Goal: Find specific page/section: Find specific page/section

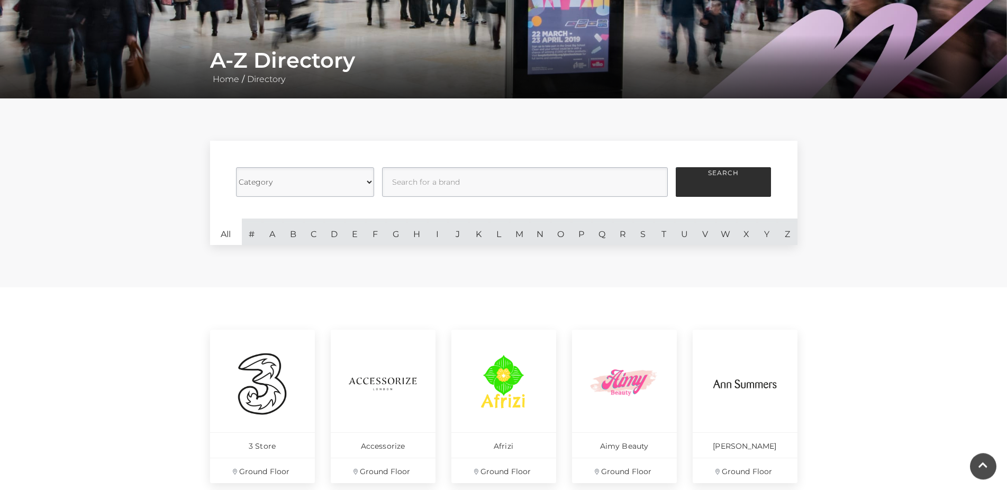
scroll to position [144, 0]
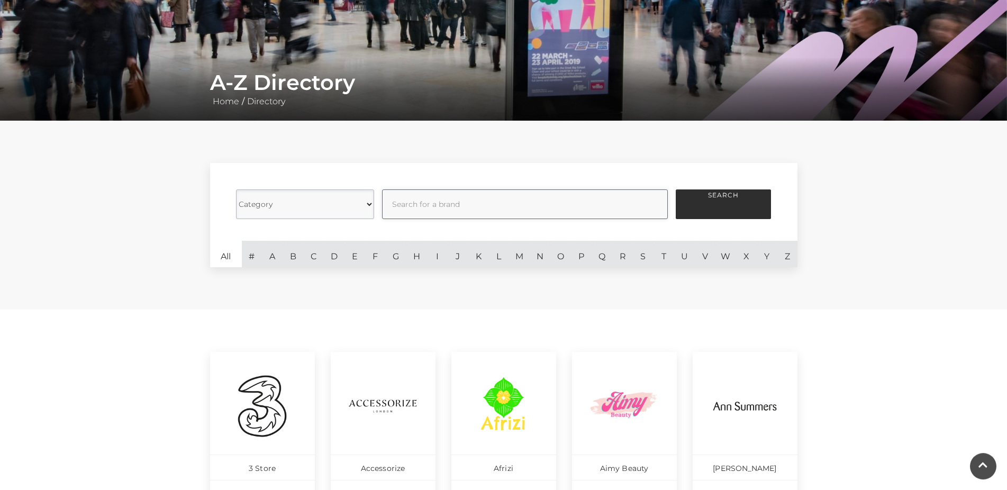
click at [556, 203] on input "text" at bounding box center [525, 204] width 286 height 30
click at [466, 205] on input "text" at bounding box center [525, 204] width 286 height 30
select select "21054"
click option "Gifts, Stationery and Hobbies" at bounding box center [0, 0] width 0 height 0
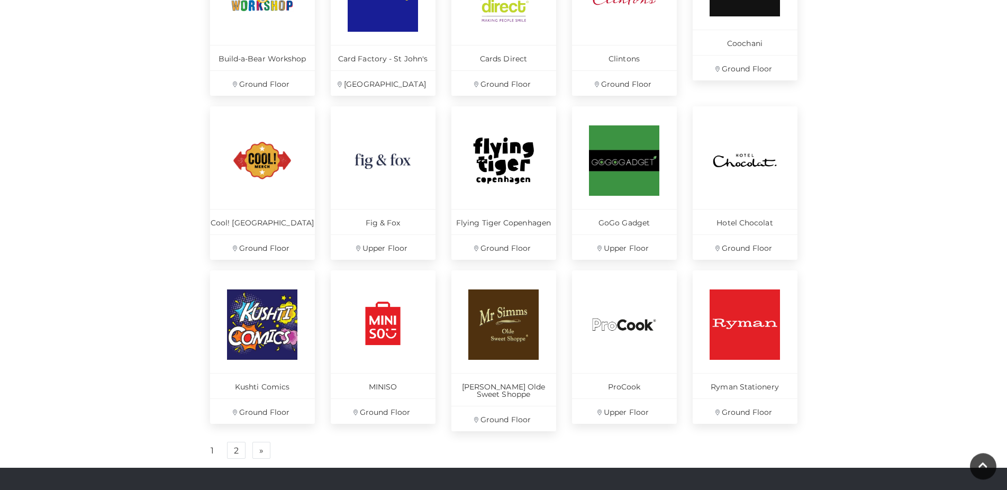
scroll to position [574, 0]
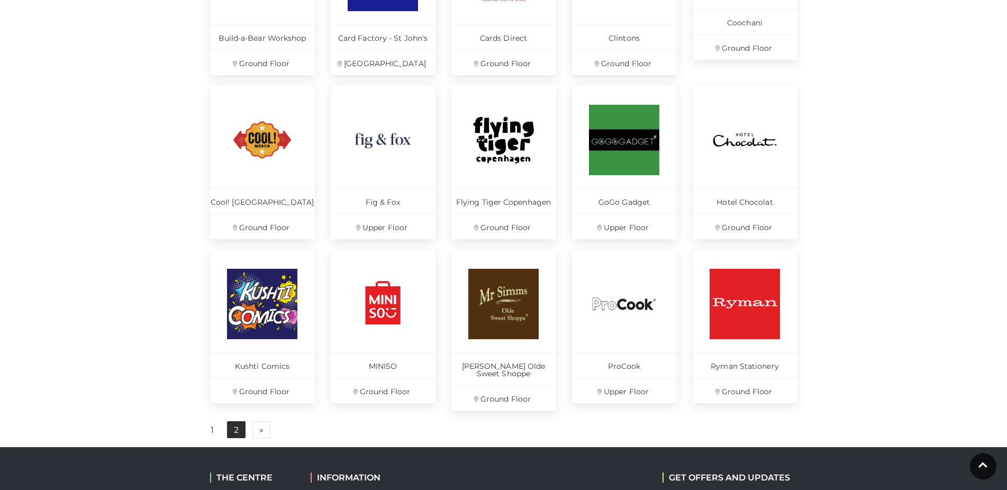
click at [235, 433] on link "2" at bounding box center [236, 429] width 19 height 17
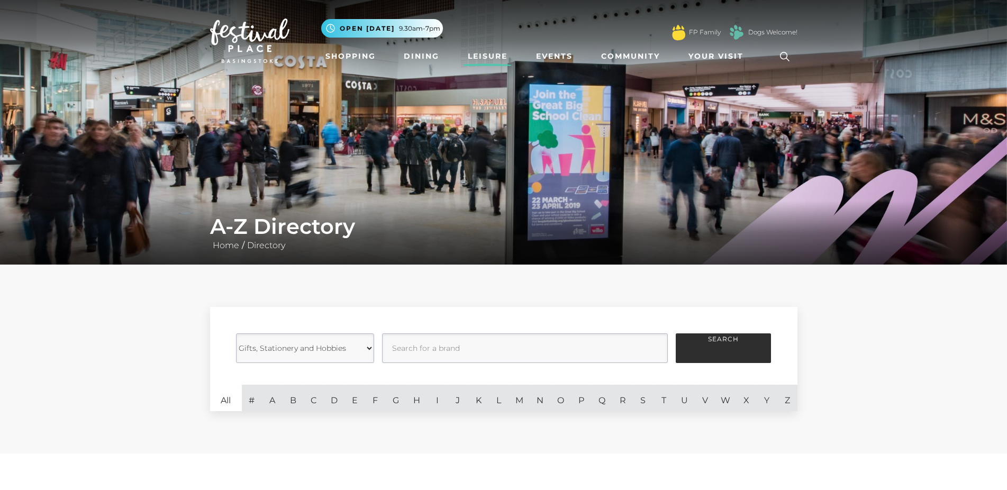
click at [477, 58] on link "Leisure" at bounding box center [487, 57] width 48 height 20
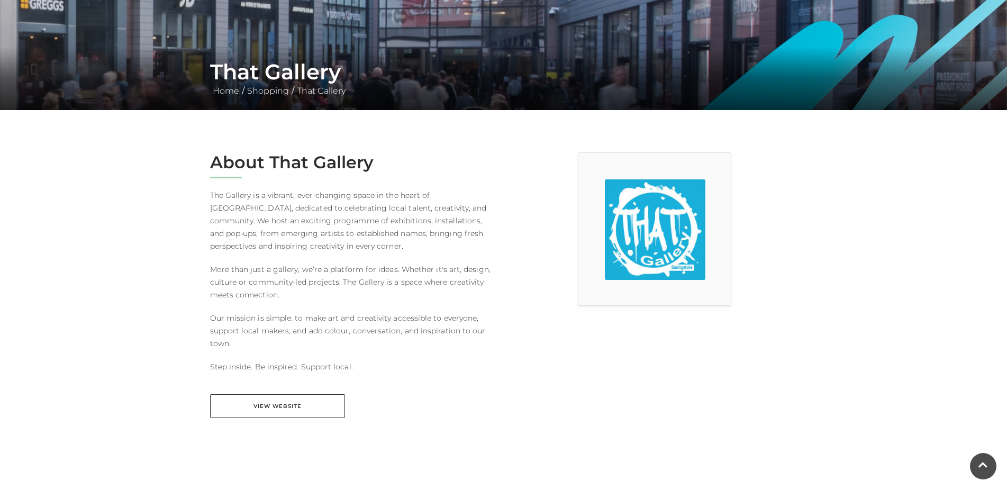
scroll to position [161, 0]
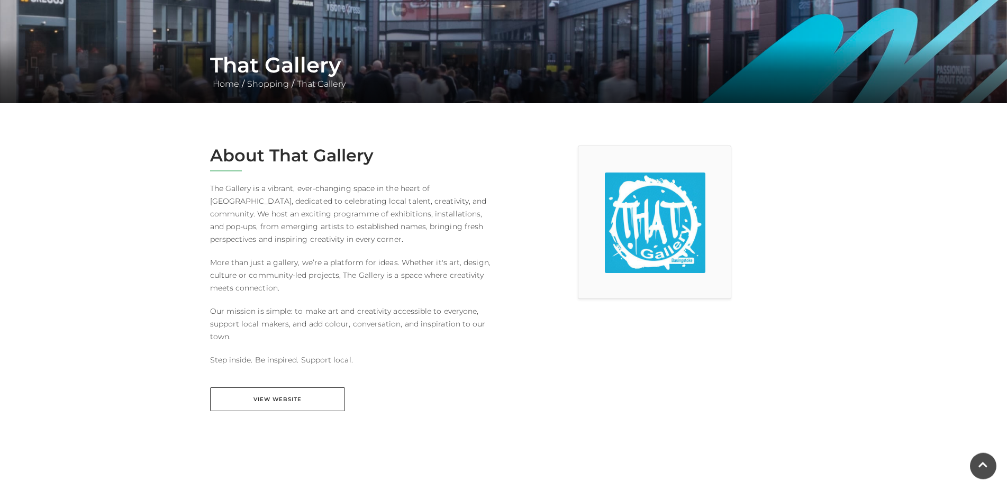
click at [302, 385] on div "About That Gallery The Gallery is a vibrant, ever-changing space in the heart o…" at bounding box center [352, 284] width 301 height 279
click at [301, 392] on link "View Website" at bounding box center [277, 399] width 135 height 24
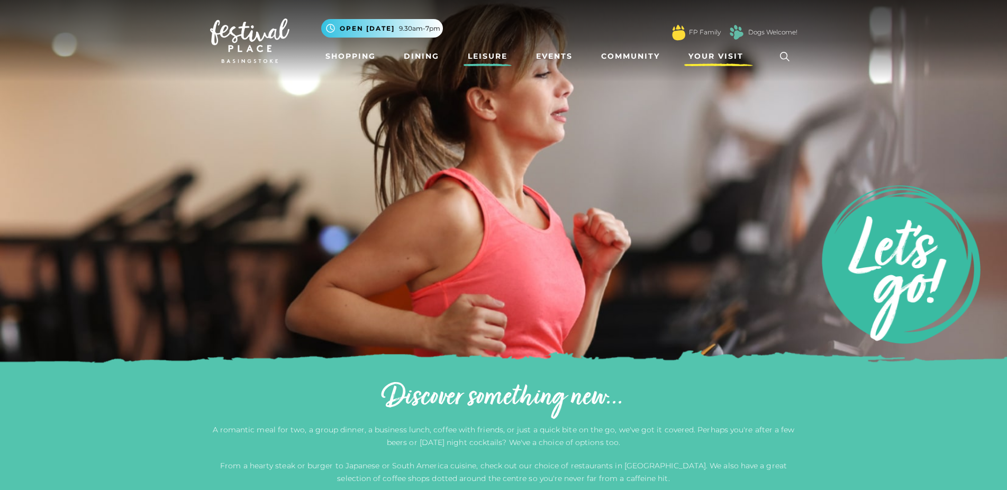
click at [716, 60] on span "Your Visit" at bounding box center [715, 56] width 55 height 11
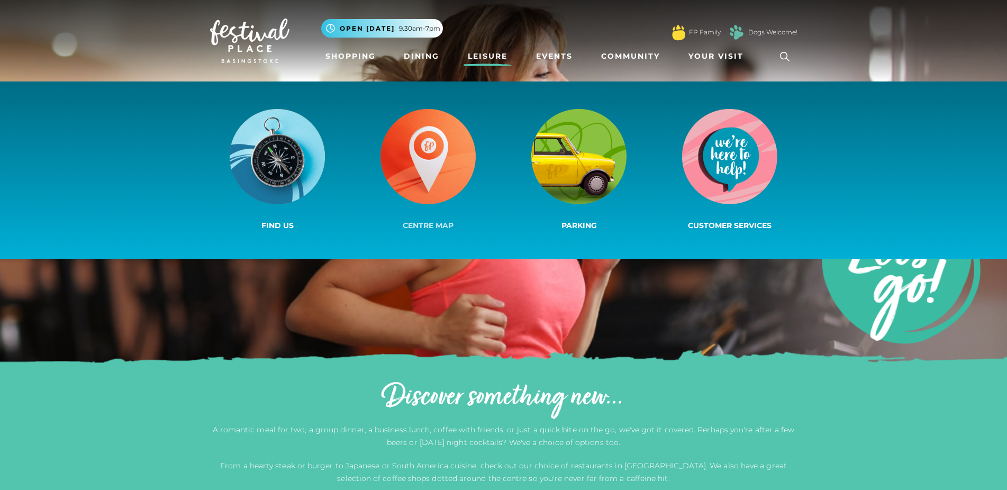
click at [451, 129] on img at bounding box center [427, 156] width 95 height 95
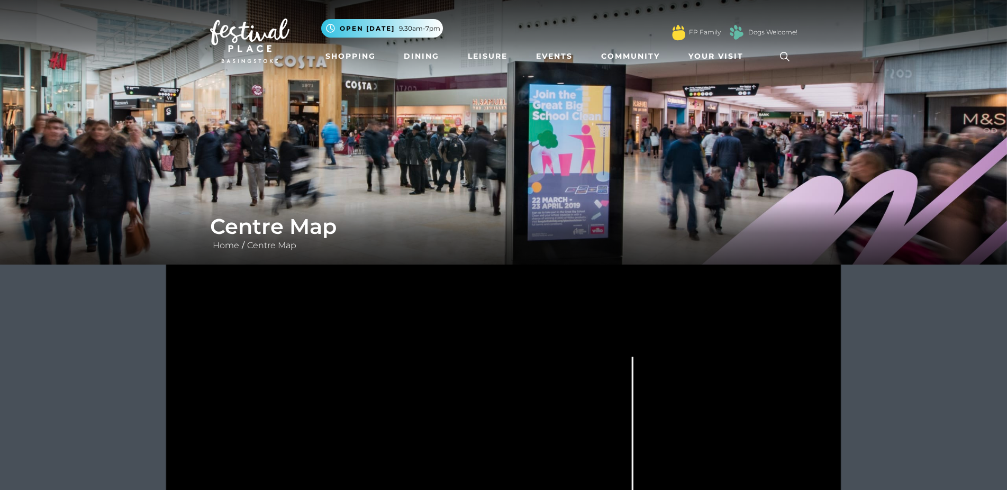
drag, startPoint x: 569, startPoint y: 424, endPoint x: 986, endPoint y: 158, distance: 494.4
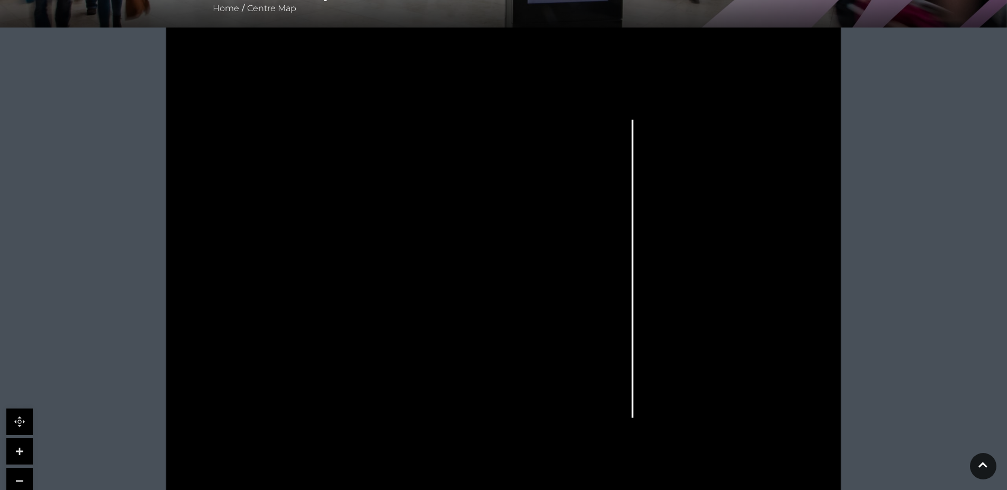
scroll to position [290, 0]
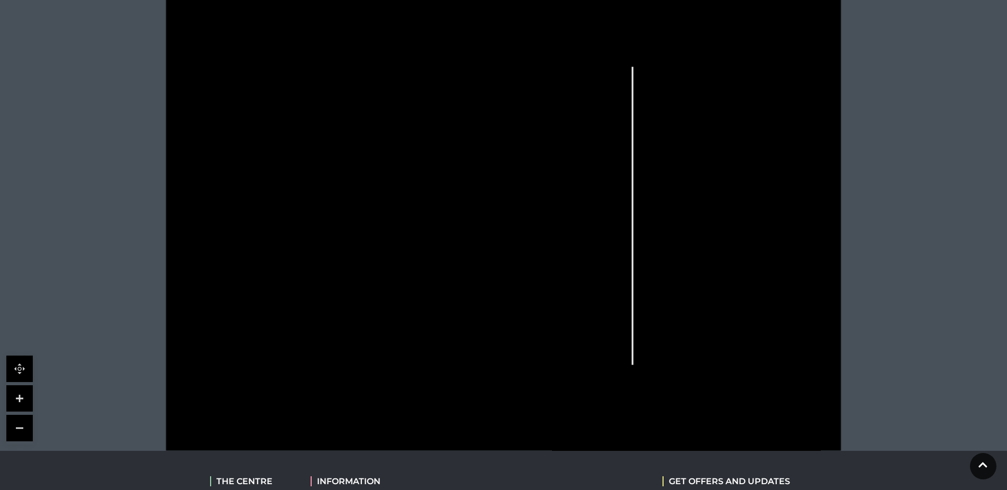
click at [722, 287] on icon at bounding box center [734, 220] width 108 height 206
click at [707, 289] on icon at bounding box center [734, 220] width 108 height 206
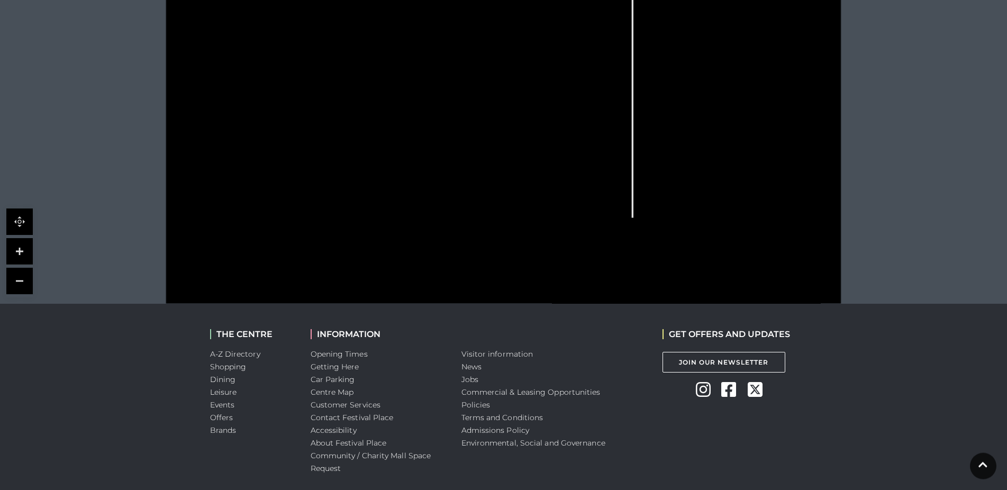
scroll to position [470, 0]
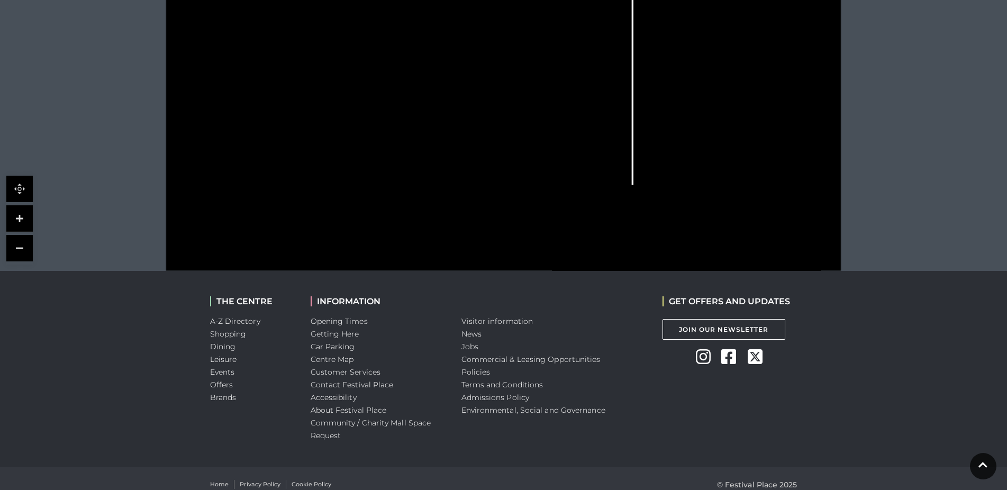
click at [687, 72] on icon at bounding box center [503, 33] width 846 height 476
drag, startPoint x: 716, startPoint y: 163, endPoint x: 692, endPoint y: 278, distance: 116.6
click at [692, 278] on body "Skip to Navigation Skip to Content Toggle navigation .st5{fill:none;stroke:#FFF…" at bounding box center [503, 15] width 1007 height 971
click at [20, 224] on link at bounding box center [19, 218] width 26 height 26
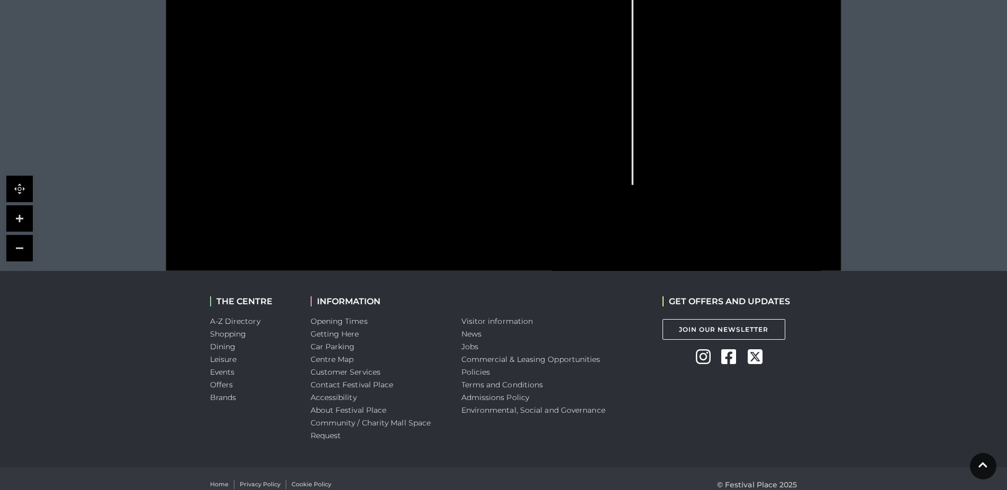
click at [20, 224] on link at bounding box center [19, 218] width 26 height 26
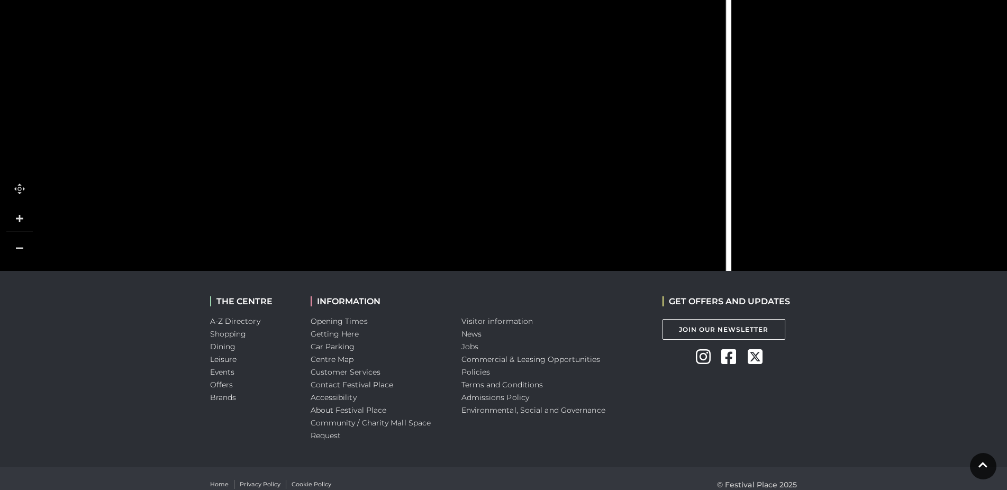
drag, startPoint x: 660, startPoint y: 195, endPoint x: 423, endPoint y: 75, distance: 265.9
click at [433, 75] on rect at bounding box center [453, 79] width 41 height 77
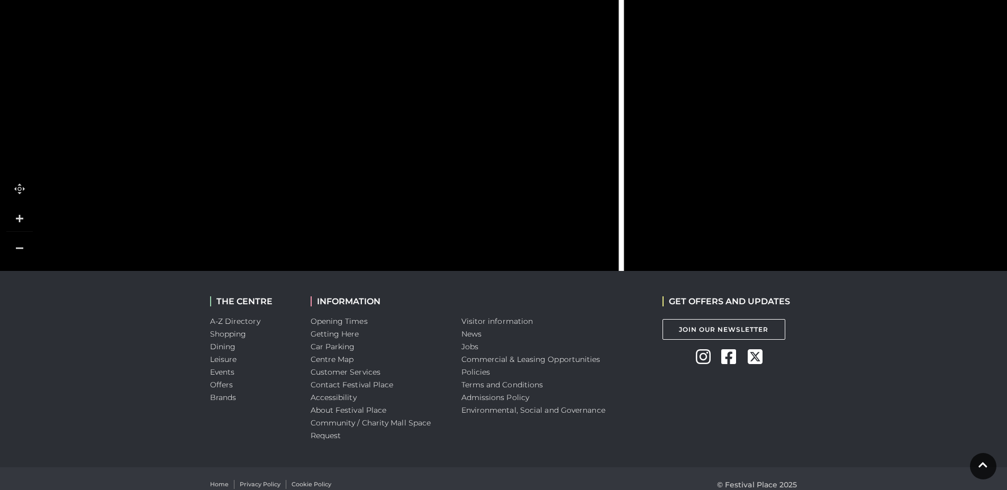
drag, startPoint x: 317, startPoint y: 205, endPoint x: 193, endPoint y: 182, distance: 127.0
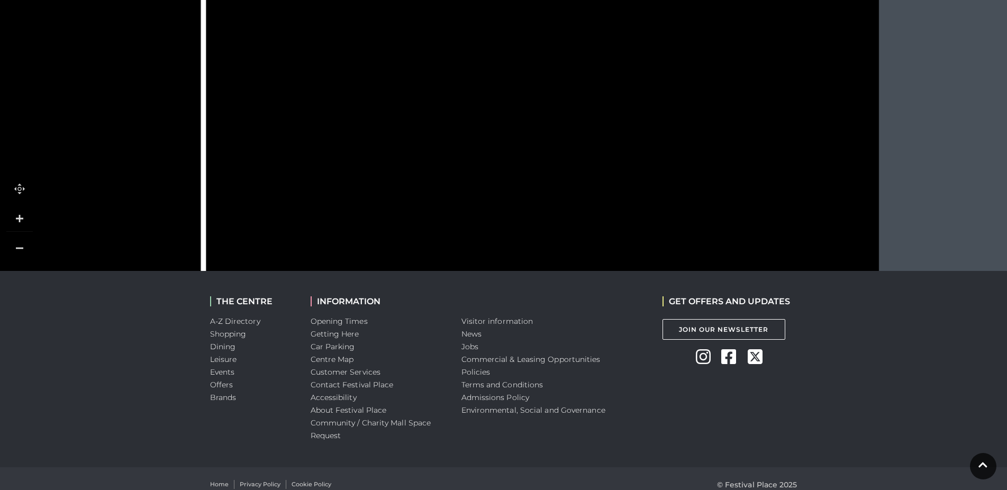
drag, startPoint x: 605, startPoint y: 171, endPoint x: 356, endPoint y: 188, distance: 249.2
click at [357, 189] on rect at bounding box center [376, 191] width 38 height 86
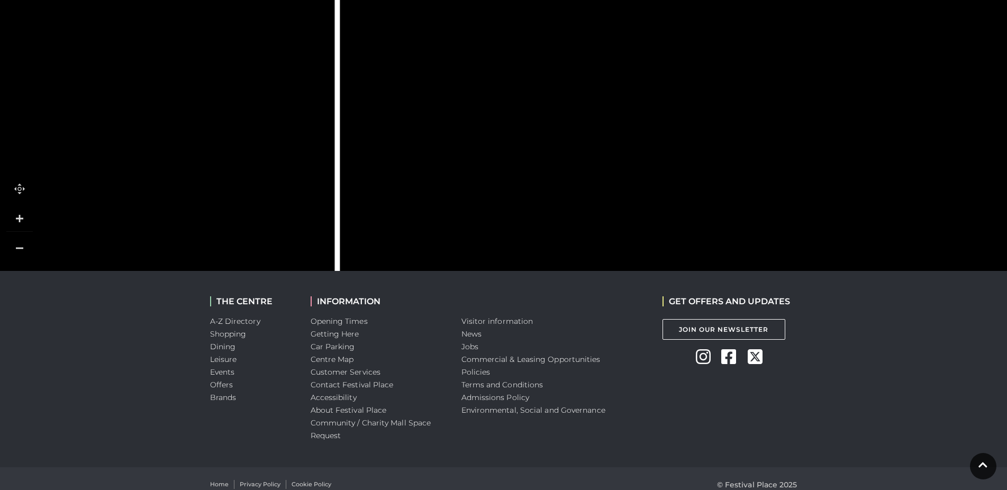
drag, startPoint x: 477, startPoint y: 132, endPoint x: 620, endPoint y: 180, distance: 151.2
click at [541, 117] on rect at bounding box center [534, 111] width 28 height 86
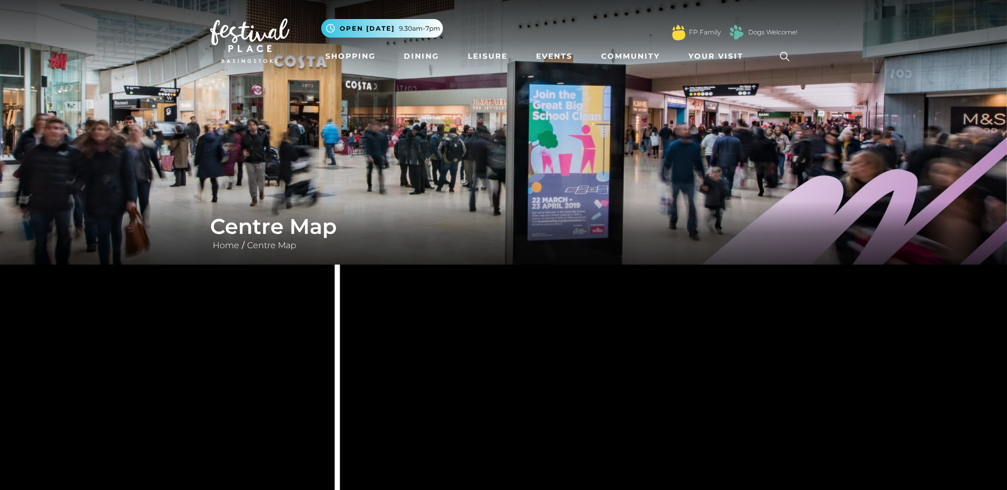
drag, startPoint x: 1004, startPoint y: 148, endPoint x: 1007, endPoint y: 204, distance: 56.7
click at [1006, 204] on html "Skip to Navigation Skip to Content Toggle navigation .st5{fill:none;stroke:#FFF…" at bounding box center [503, 485] width 1007 height 971
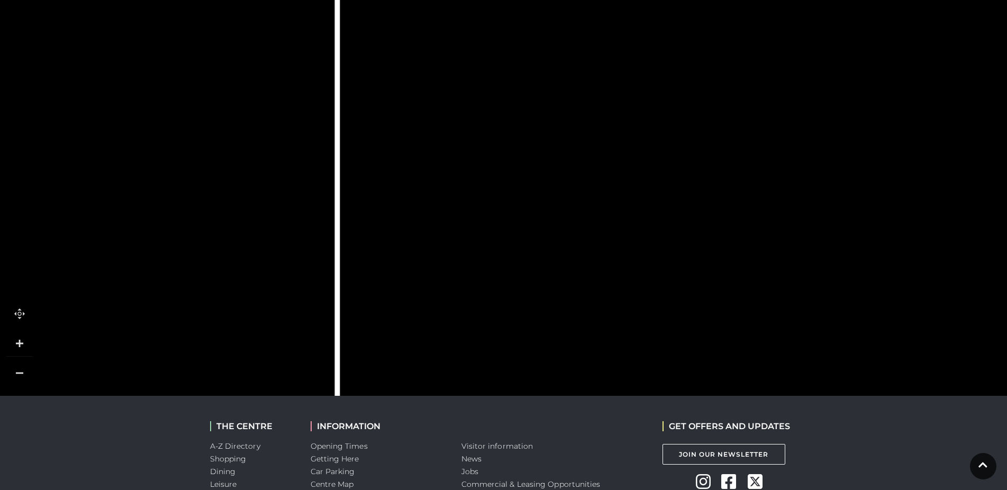
scroll to position [347, 0]
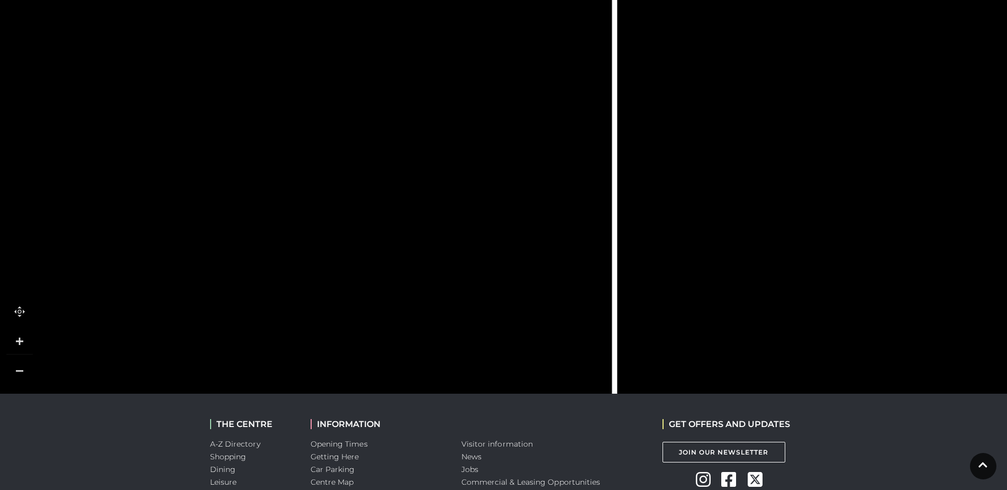
drag, startPoint x: 549, startPoint y: 249, endPoint x: 773, endPoint y: 236, distance: 224.1
click at [826, 239] on rect at bounding box center [812, 235] width 28 height 86
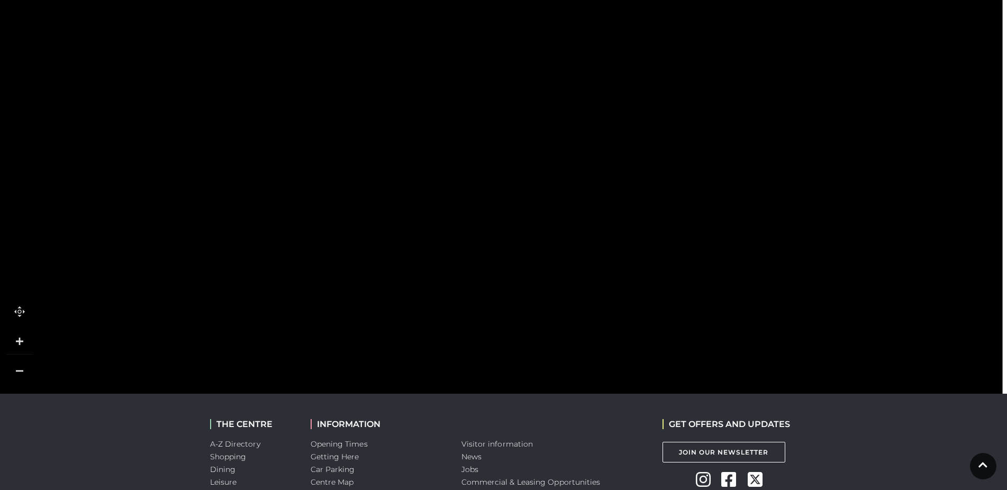
drag, startPoint x: 183, startPoint y: 226, endPoint x: 607, endPoint y: 181, distance: 426.6
click at [555, 188] on rect at bounding box center [522, 200] width 68 height 25
drag, startPoint x: 390, startPoint y: 207, endPoint x: 507, endPoint y: 117, distance: 147.9
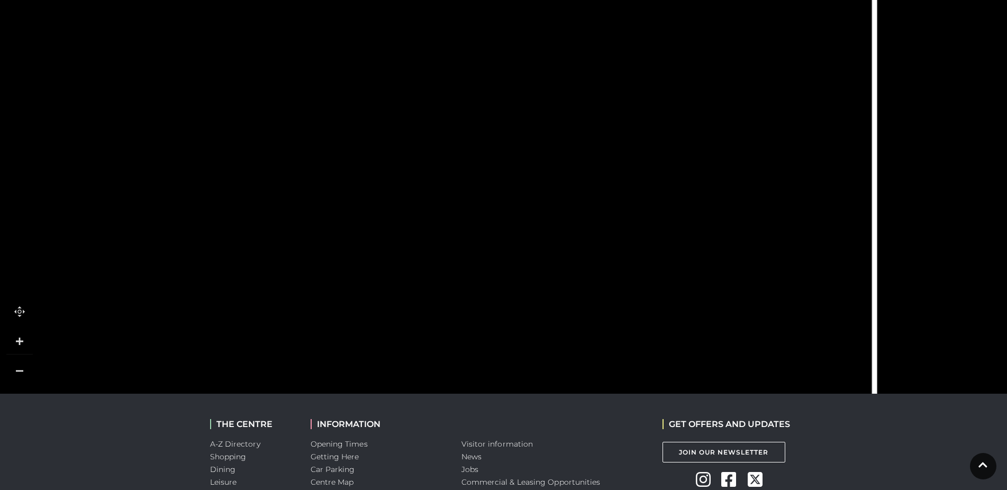
drag, startPoint x: 479, startPoint y: 165, endPoint x: 150, endPoint y: 232, distance: 335.1
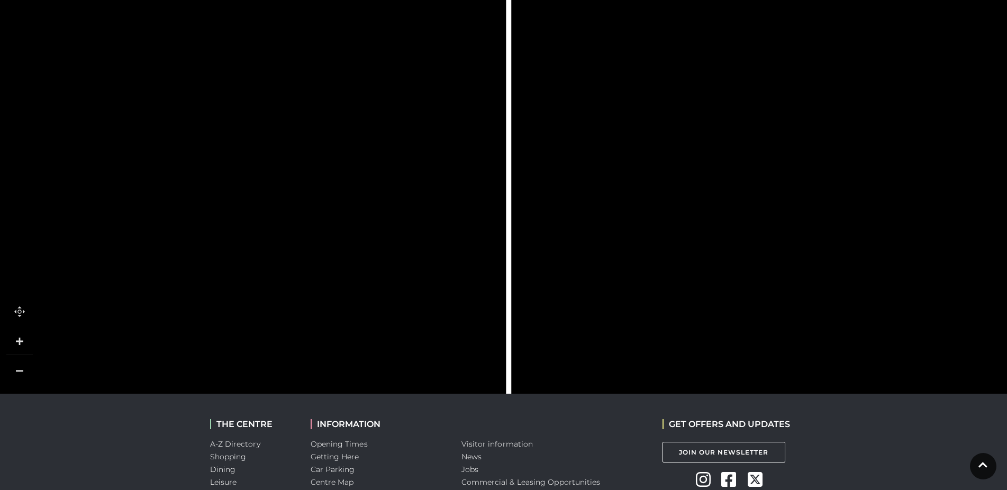
drag, startPoint x: 775, startPoint y: 235, endPoint x: 407, endPoint y: 286, distance: 371.1
click at [407, 286] on icon at bounding box center [90, 26] width 2742 height 1542
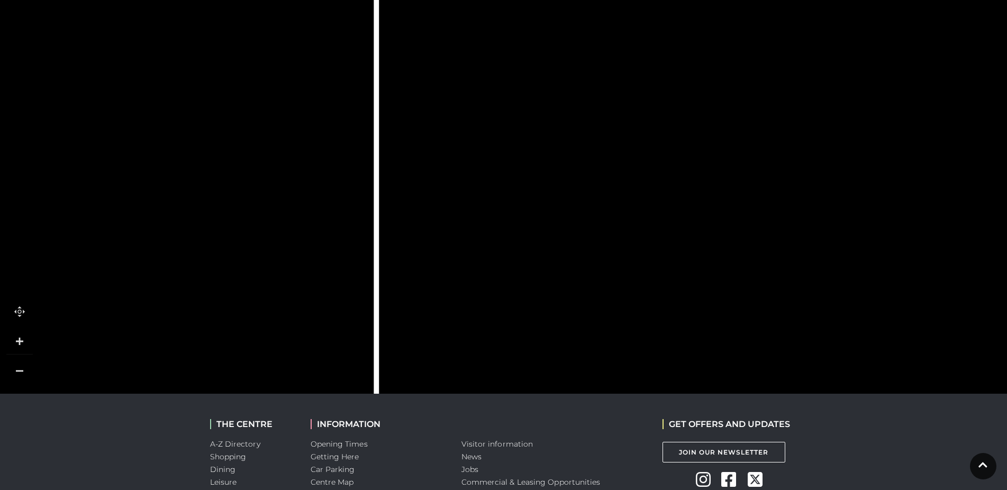
drag, startPoint x: 711, startPoint y: 272, endPoint x: 593, endPoint y: 262, distance: 118.9
click at [593, 262] on icon at bounding box center [705, 44] width 351 height 669
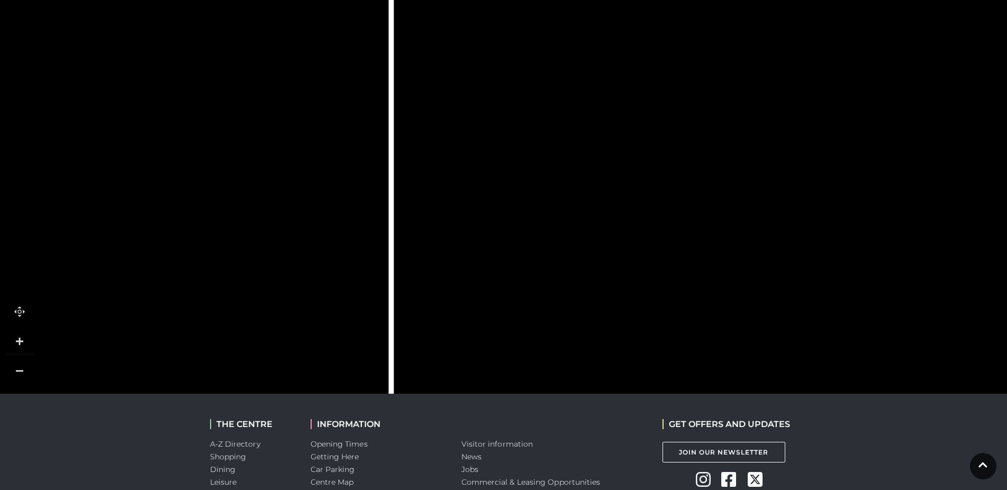
drag, startPoint x: 624, startPoint y: 136, endPoint x: 639, endPoint y: 379, distance: 243.2
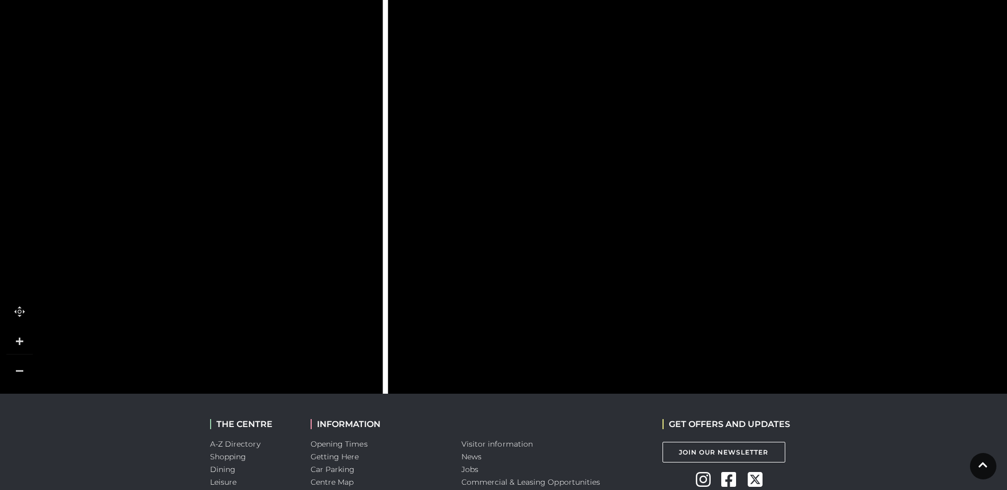
drag, startPoint x: 735, startPoint y: 219, endPoint x: 732, endPoint y: 213, distance: 7.6
click at [732, 213] on rect at bounding box center [700, 225] width 86 height 24
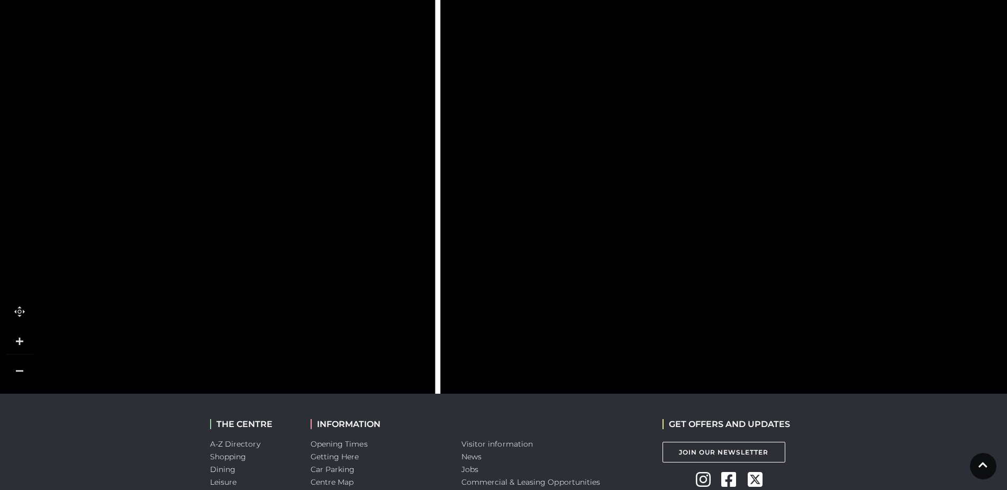
drag, startPoint x: 679, startPoint y: 259, endPoint x: 734, endPoint y: 175, distance: 99.8
click at [734, 175] on rect at bounding box center [752, 185] width 86 height 24
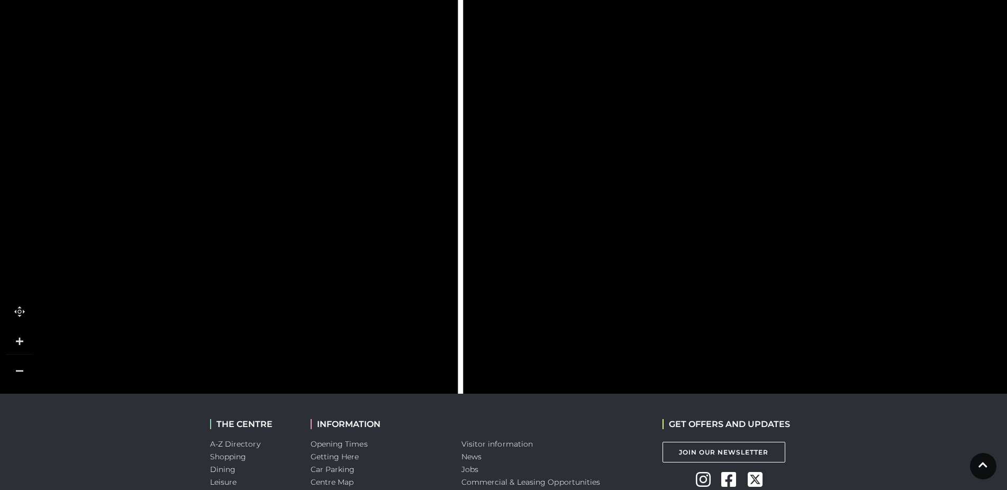
drag, startPoint x: 667, startPoint y: 289, endPoint x: 685, endPoint y: 147, distance: 143.4
click at [685, 149] on icon at bounding box center [42, 39] width 2742 height 1542
